Goal: Transaction & Acquisition: Book appointment/travel/reservation

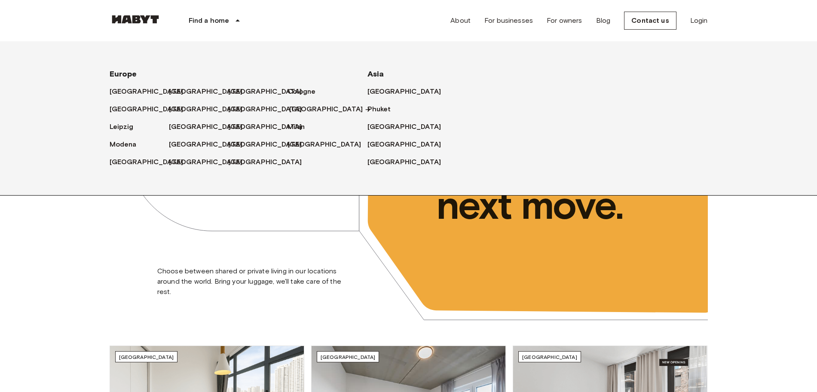
click at [300, 110] on font "[GEOGRAPHIC_DATA]" at bounding box center [326, 109] width 74 height 8
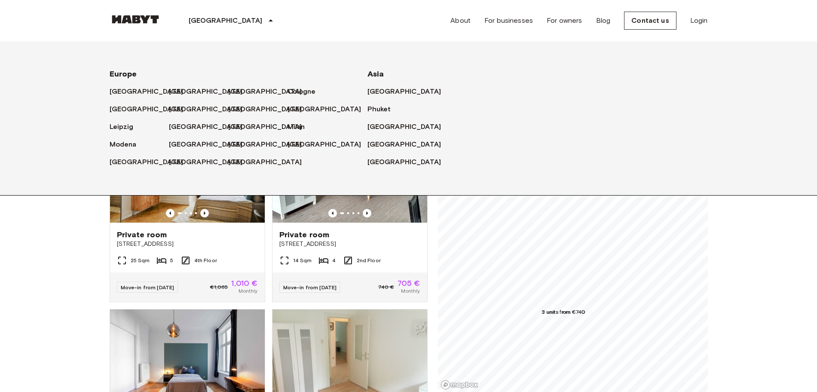
click at [199, 19] on font "[GEOGRAPHIC_DATA]" at bounding box center [226, 20] width 74 height 8
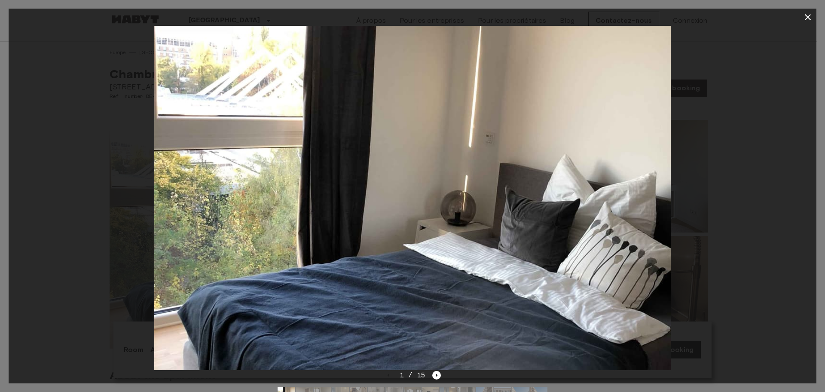
click at [438, 380] on div "1 / 15" at bounding box center [412, 375] width 57 height 10
click at [438, 377] on icon "Next image" at bounding box center [436, 375] width 9 height 9
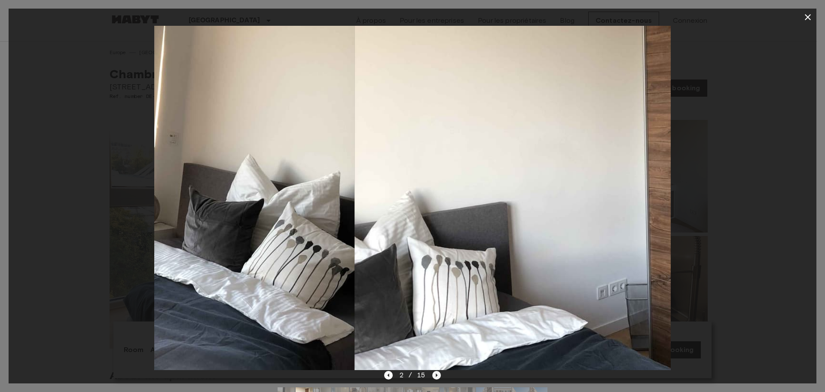
click at [438, 377] on icon "Next image" at bounding box center [436, 375] width 9 height 9
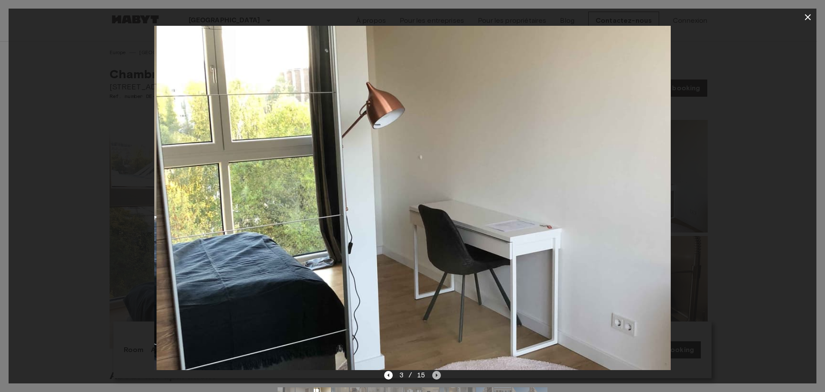
click at [438, 377] on icon "Next image" at bounding box center [436, 375] width 9 height 9
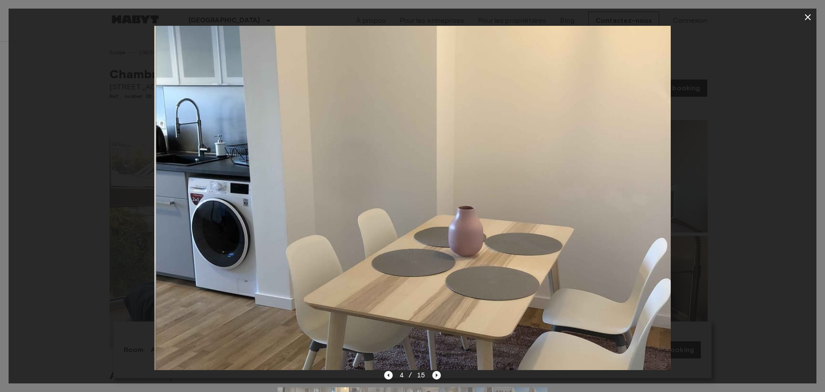
click at [438, 377] on icon "Next image" at bounding box center [436, 375] width 9 height 9
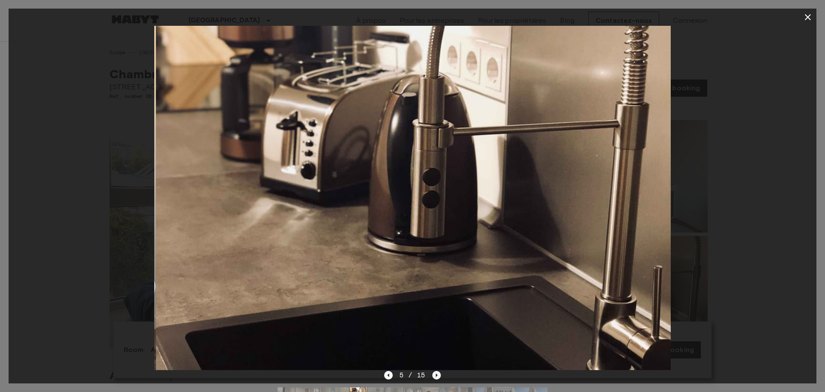
click at [438, 377] on icon "Next image" at bounding box center [436, 375] width 9 height 9
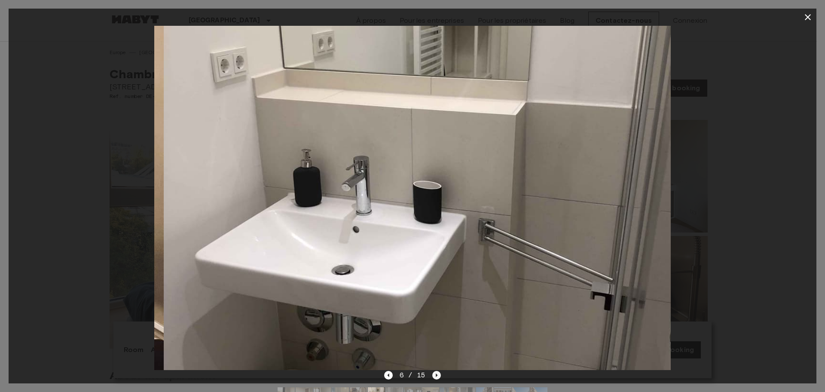
click at [438, 377] on icon "Next image" at bounding box center [436, 375] width 9 height 9
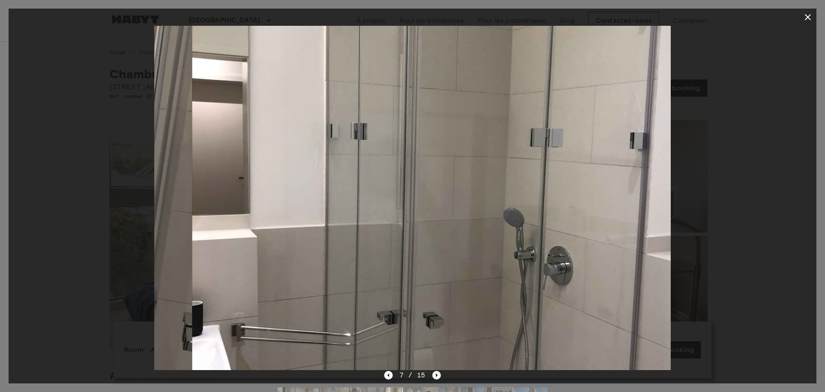
click at [438, 377] on icon "Next image" at bounding box center [436, 375] width 9 height 9
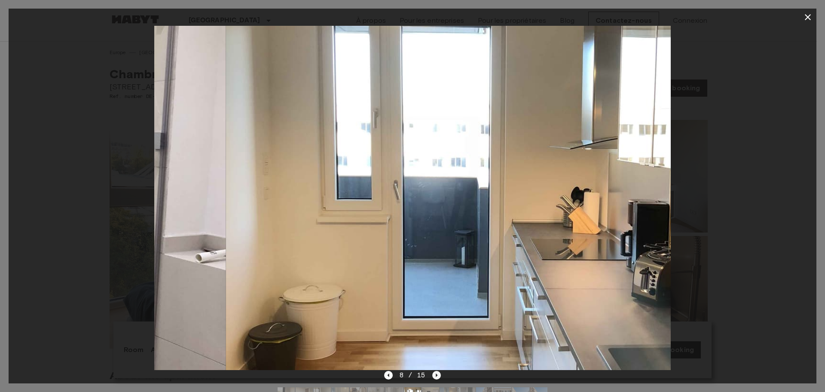
click at [439, 377] on icon "Next image" at bounding box center [436, 375] width 9 height 9
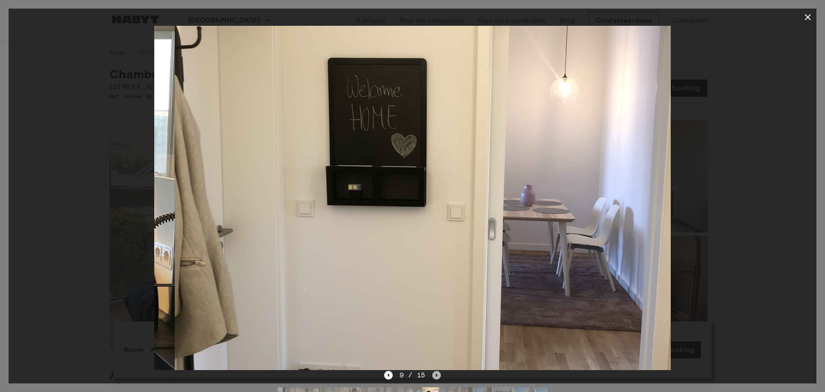
click at [439, 377] on icon "Next image" at bounding box center [436, 375] width 9 height 9
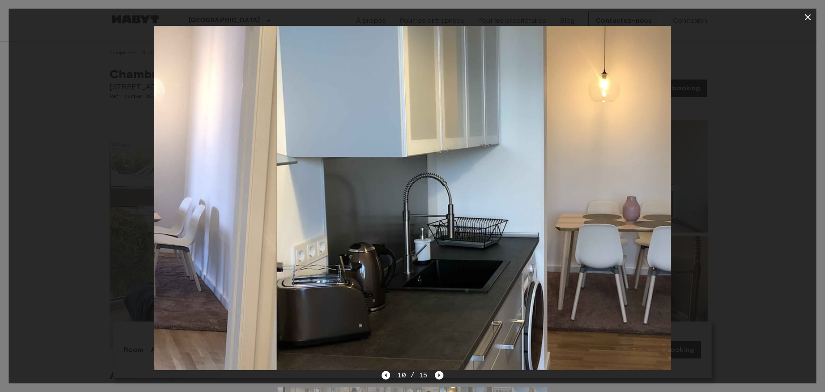
click at [439, 377] on icon "Next image" at bounding box center [439, 375] width 9 height 9
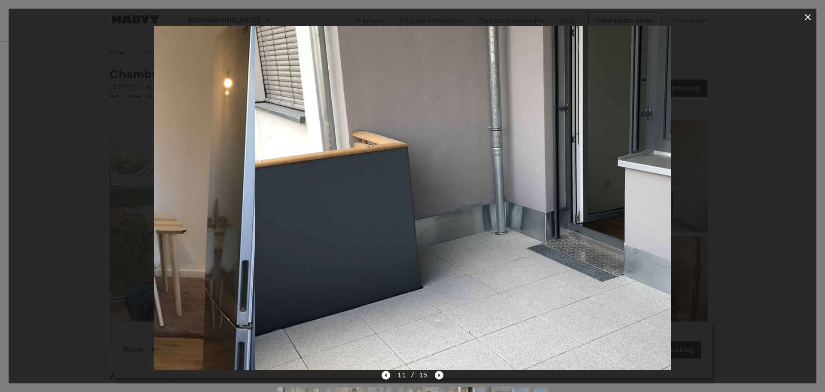
click at [439, 377] on icon "Next image" at bounding box center [439, 375] width 9 height 9
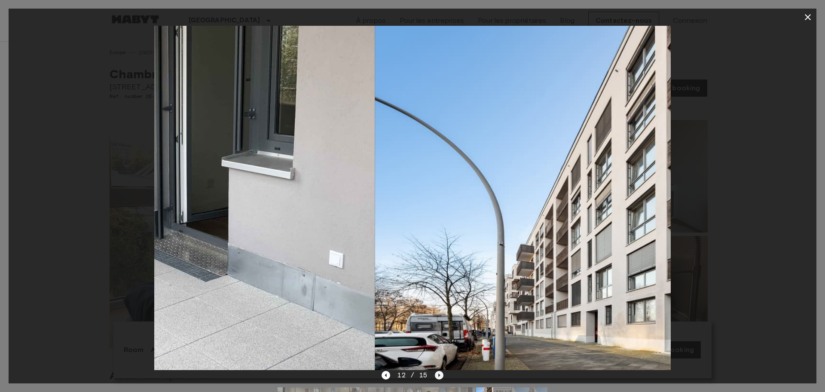
click at [439, 377] on icon "Next image" at bounding box center [439, 375] width 9 height 9
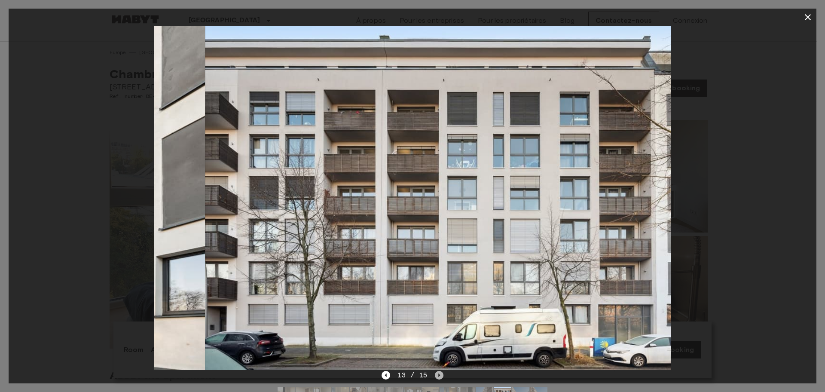
click at [439, 377] on icon "Next image" at bounding box center [439, 375] width 9 height 9
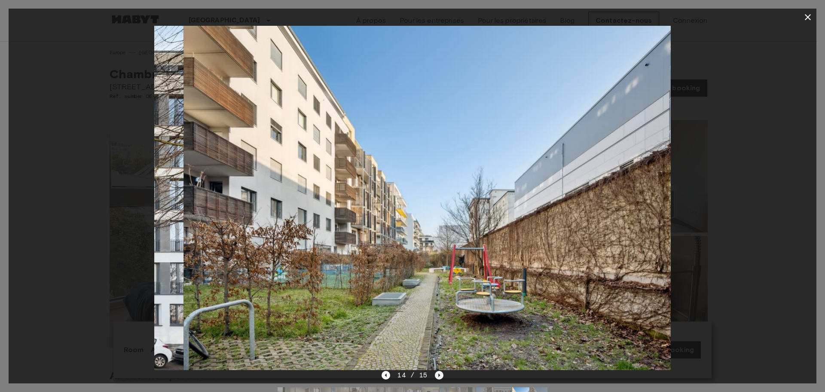
click at [439, 377] on icon "Next image" at bounding box center [439, 375] width 9 height 9
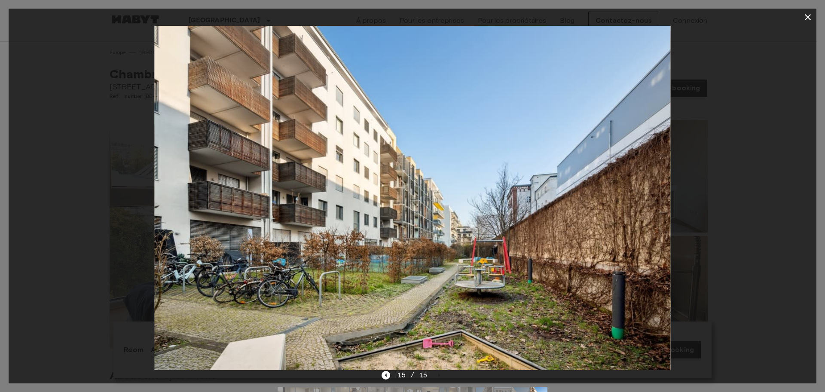
click at [741, 239] on div at bounding box center [413, 198] width 808 height 344
click at [806, 17] on icon "button" at bounding box center [808, 17] width 10 height 10
